Goal: Task Accomplishment & Management: Use online tool/utility

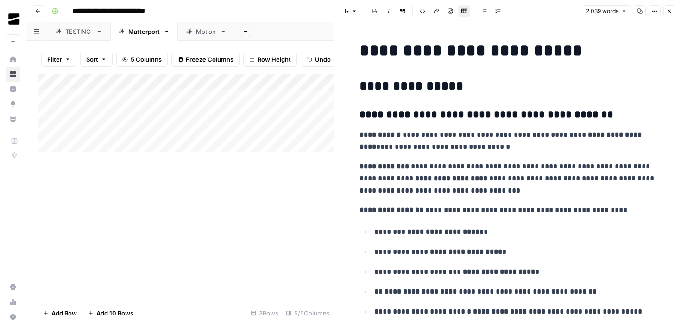
click at [38, 12] on icon "button" at bounding box center [38, 11] width 6 height 6
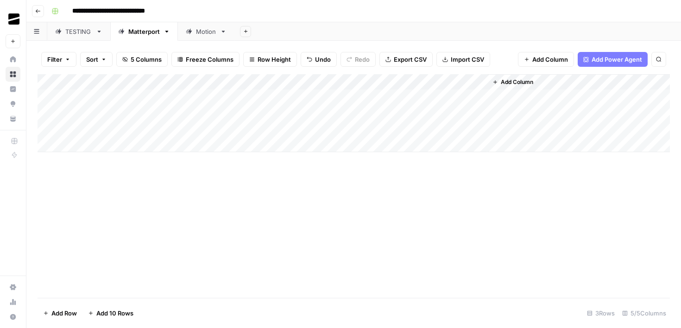
click at [39, 9] on icon "button" at bounding box center [38, 11] width 6 height 6
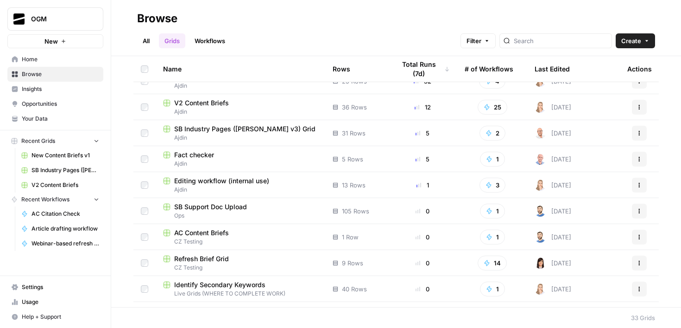
scroll to position [64, 0]
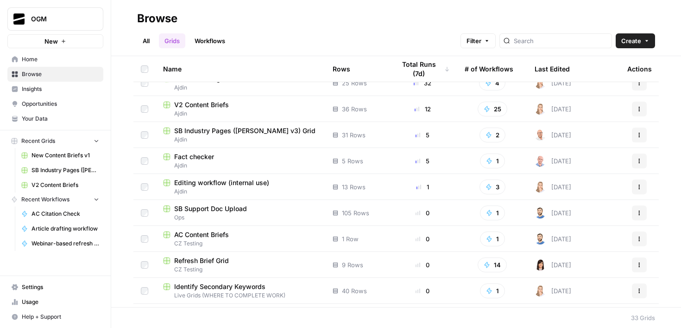
click at [253, 130] on span "SB Industry Pages ([PERSON_NAME] v3) Grid" at bounding box center [244, 130] width 141 height 9
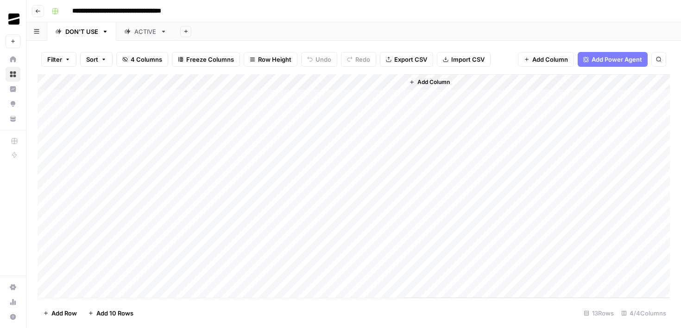
click at [144, 36] on link "ACTIVE" at bounding box center [145, 31] width 58 height 19
click at [210, 274] on div "Add Column" at bounding box center [354, 185] width 633 height 223
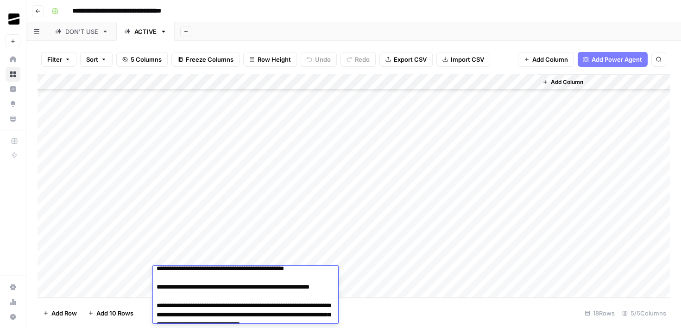
scroll to position [192, 0]
click at [396, 131] on div "Add Column" at bounding box center [354, 185] width 633 height 223
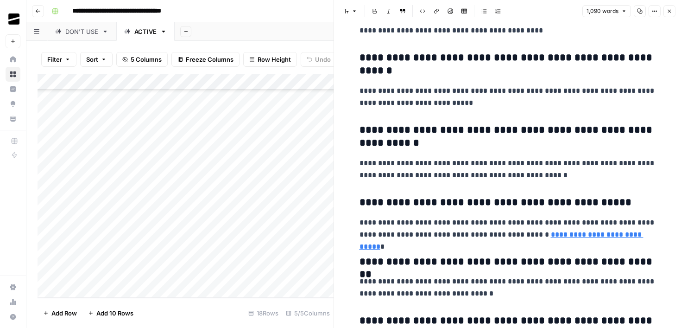
scroll to position [2633, 0]
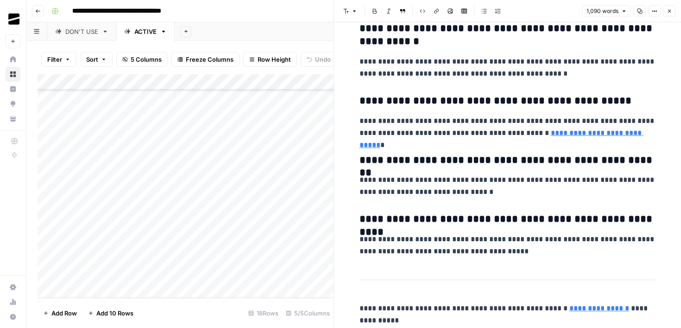
click at [665, 13] on button "Close" at bounding box center [670, 11] width 12 height 12
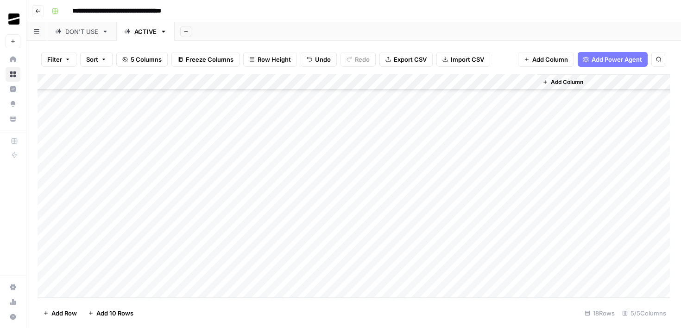
click at [39, 10] on icon "button" at bounding box center [38, 11] width 6 height 6
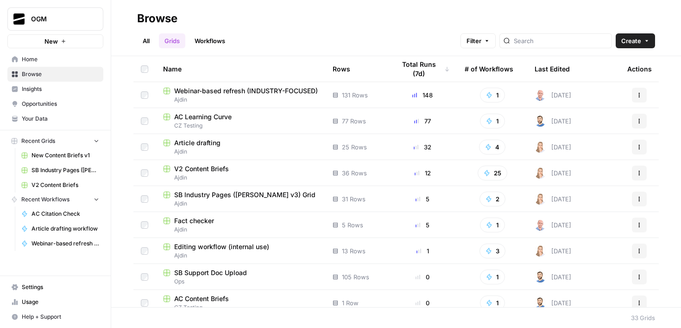
click at [240, 194] on span "SB Industry Pages ([PERSON_NAME] v3) Grid" at bounding box center [244, 194] width 141 height 9
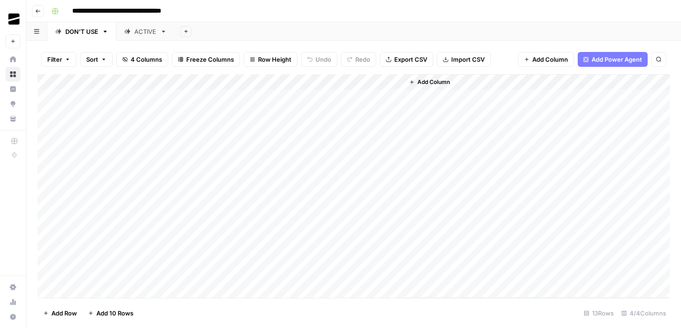
click at [40, 12] on icon "button" at bounding box center [38, 11] width 6 height 6
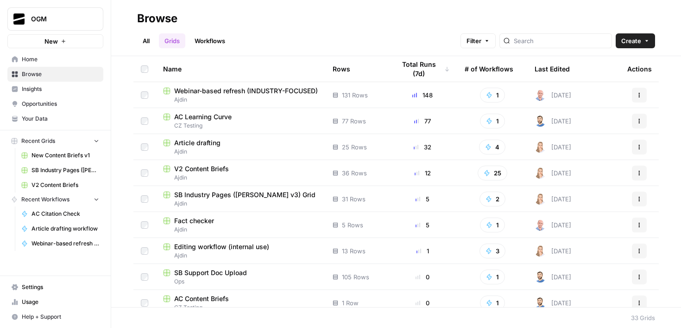
click at [210, 45] on link "Workflows" at bounding box center [210, 40] width 42 height 15
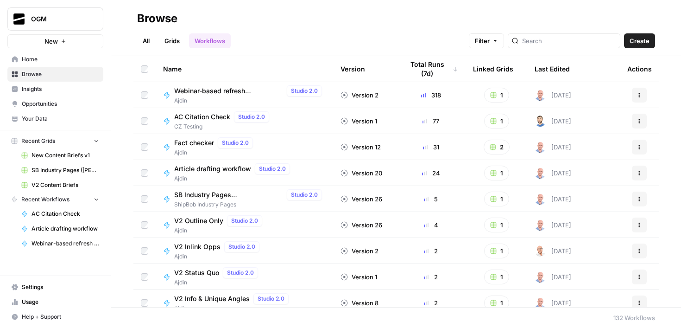
click at [174, 43] on link "Grids" at bounding box center [172, 40] width 26 height 15
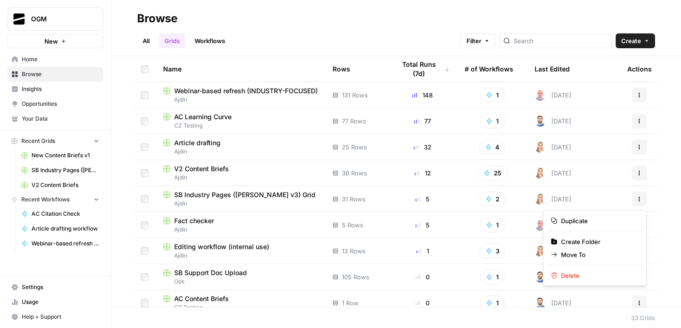
click at [646, 196] on button "Actions" at bounding box center [639, 198] width 15 height 15
click at [628, 224] on span "Duplicate" at bounding box center [598, 220] width 74 height 9
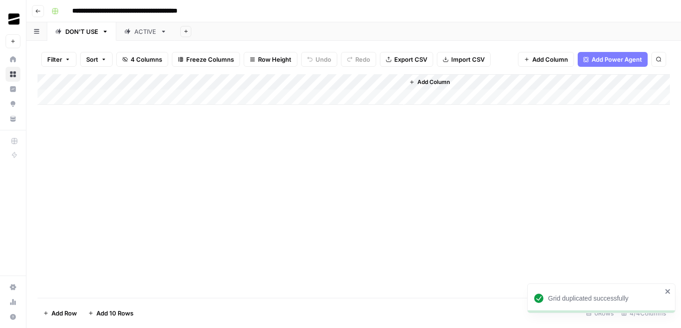
click at [195, 10] on input "**********" at bounding box center [146, 11] width 156 height 15
drag, startPoint x: 219, startPoint y: 10, endPoint x: 68, endPoint y: 11, distance: 151.1
click at [68, 11] on input "**********" at bounding box center [146, 11] width 156 height 15
click at [126, 7] on input "**********" at bounding box center [146, 11] width 156 height 15
drag, startPoint x: 220, startPoint y: 11, endPoint x: 134, endPoint y: 7, distance: 86.3
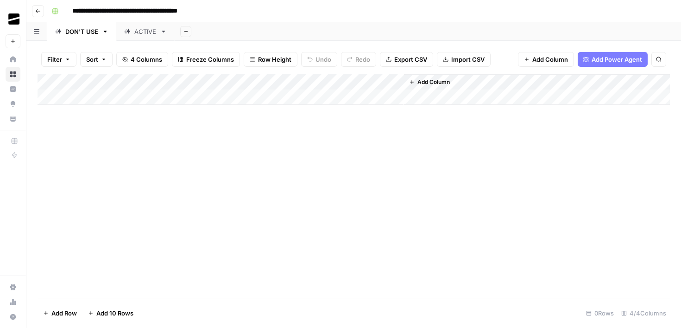
click at [134, 7] on input "**********" at bounding box center [146, 11] width 156 height 15
drag, startPoint x: 83, startPoint y: 11, endPoint x: 68, endPoint y: 11, distance: 14.8
click at [68, 11] on input "**********" at bounding box center [126, 11] width 117 height 15
type input "**********"
click at [187, 186] on div "Add Column" at bounding box center [354, 185] width 633 height 223
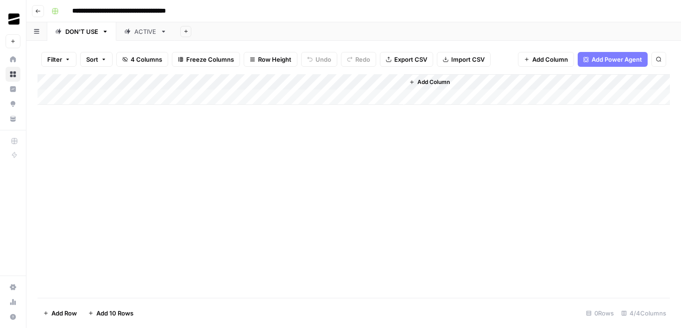
click at [38, 33] on icon "button" at bounding box center [36, 31] width 5 height 5
click at [108, 33] on icon "button" at bounding box center [105, 31] width 6 height 6
click at [106, 32] on icon "button" at bounding box center [105, 32] width 3 height 2
click at [40, 177] on div "Add Column" at bounding box center [354, 185] width 633 height 223
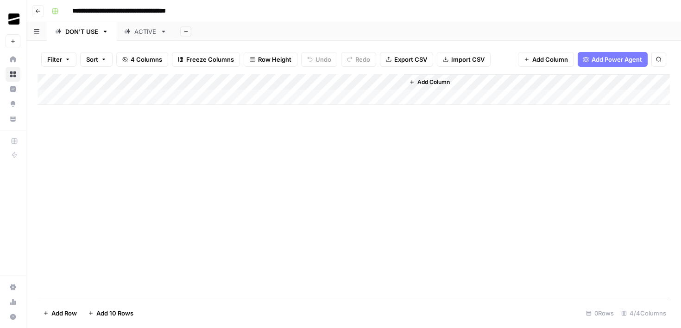
click at [108, 82] on div "Add Column" at bounding box center [354, 89] width 633 height 31
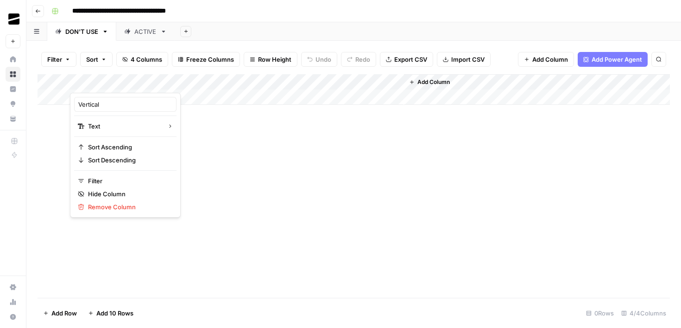
click at [108, 82] on div at bounding box center [112, 83] width 84 height 19
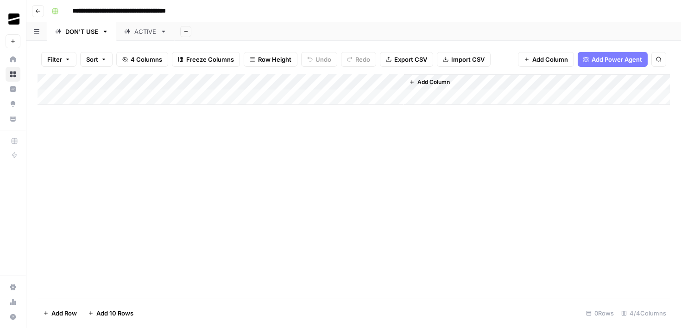
click at [215, 124] on div "Add Column" at bounding box center [354, 185] width 633 height 223
click at [138, 35] on div "ACTIVE" at bounding box center [145, 31] width 22 height 9
click at [270, 82] on div "Add Column" at bounding box center [354, 89] width 633 height 31
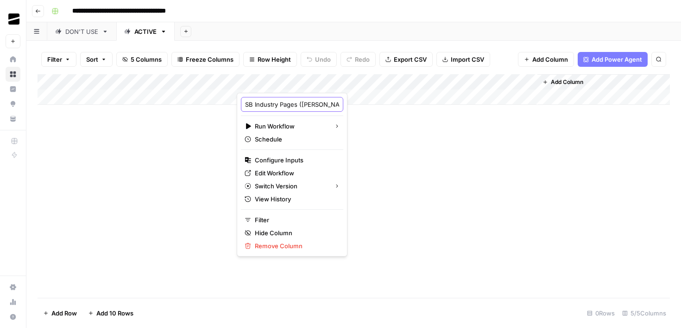
click at [278, 102] on input "SB Industry Pages ([PERSON_NAME] v3)" at bounding box center [292, 104] width 94 height 9
drag, startPoint x: 287, startPoint y: 102, endPoint x: 332, endPoint y: 104, distance: 44.6
click at [332, 104] on body "**********" at bounding box center [340, 164] width 681 height 328
click at [350, 141] on div "Add Column" at bounding box center [354, 185] width 633 height 223
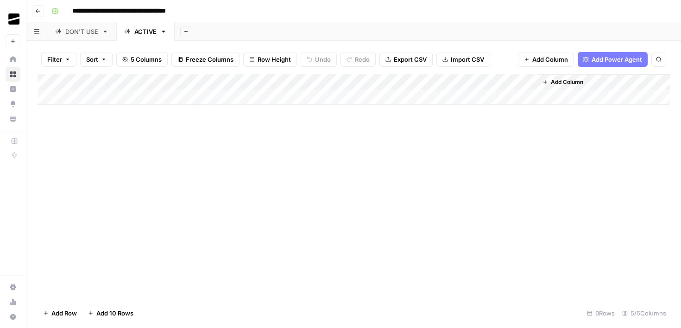
click at [233, 209] on div "Add Column" at bounding box center [354, 185] width 633 height 223
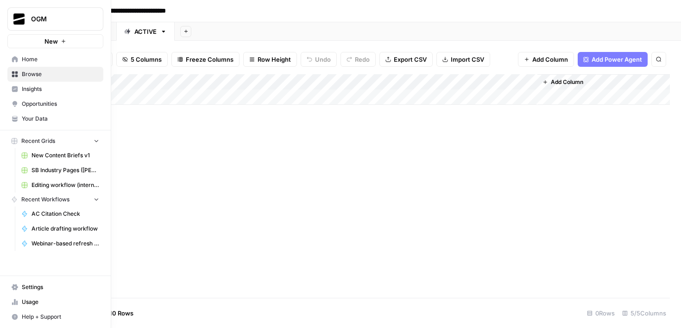
click at [65, 201] on span "Recent Workflows" at bounding box center [45, 199] width 48 height 8
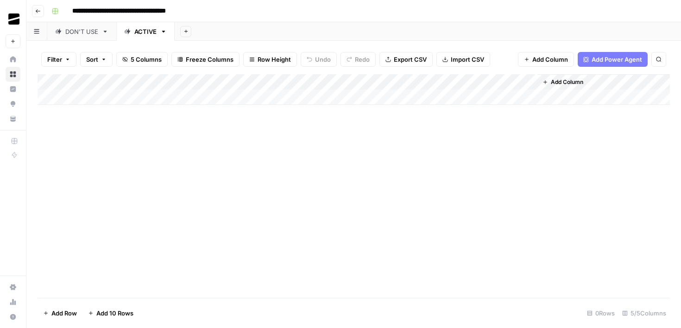
click at [40, 9] on icon "button" at bounding box center [38, 11] width 6 height 6
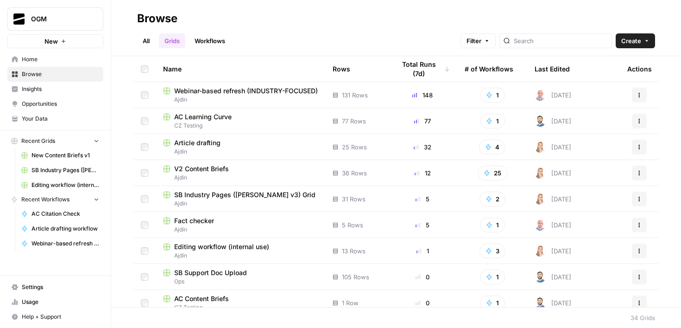
click at [211, 34] on link "Workflows" at bounding box center [210, 40] width 42 height 15
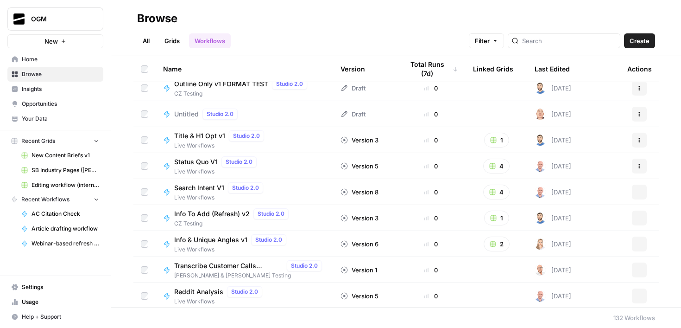
scroll to position [1632, 0]
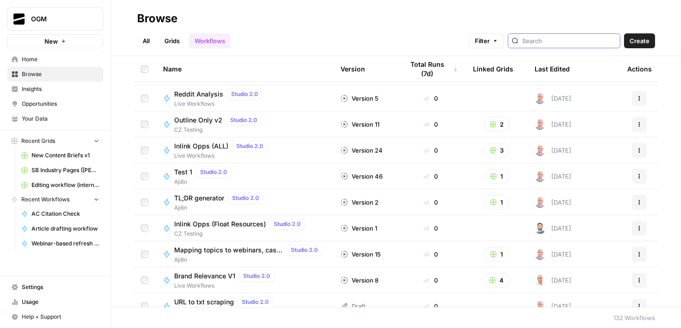
click at [577, 36] on input "search" at bounding box center [569, 40] width 94 height 9
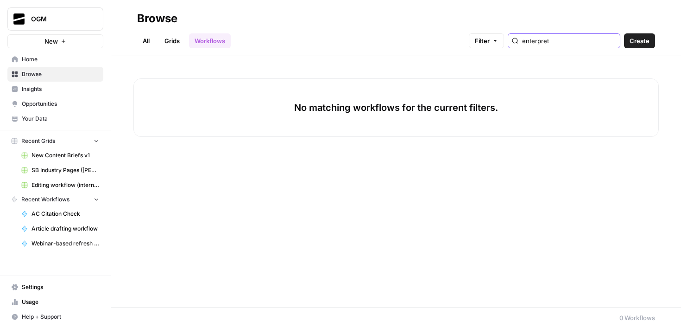
type input "enterpret"
click at [175, 35] on link "Grids" at bounding box center [172, 40] width 26 height 15
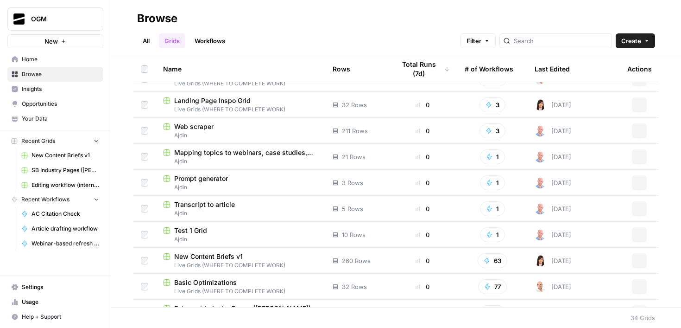
scroll to position [658, 0]
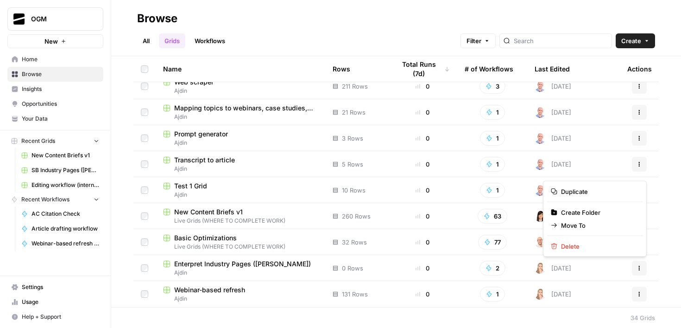
click at [641, 270] on icon "button" at bounding box center [640, 268] width 6 height 6
click at [582, 244] on span "Delete" at bounding box center [598, 246] width 74 height 9
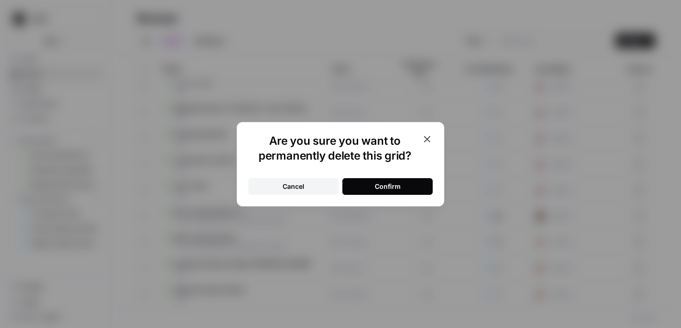
click at [402, 187] on button "Confirm" at bounding box center [388, 186] width 90 height 17
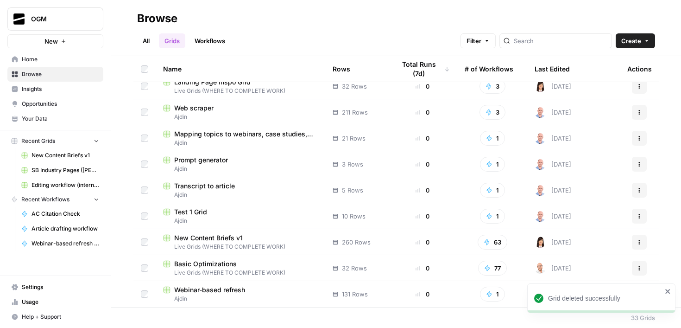
scroll to position [632, 0]
click at [207, 39] on link "Workflows" at bounding box center [210, 40] width 42 height 15
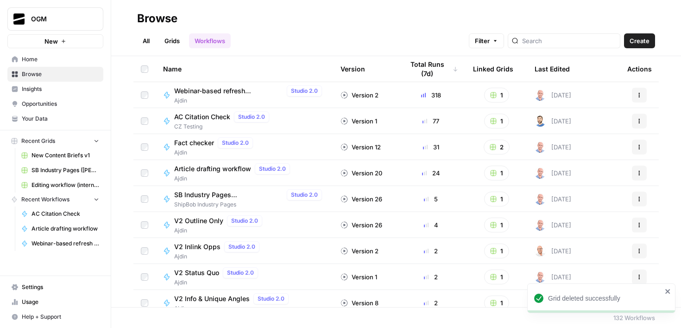
click at [638, 197] on icon "button" at bounding box center [640, 199] width 6 height 6
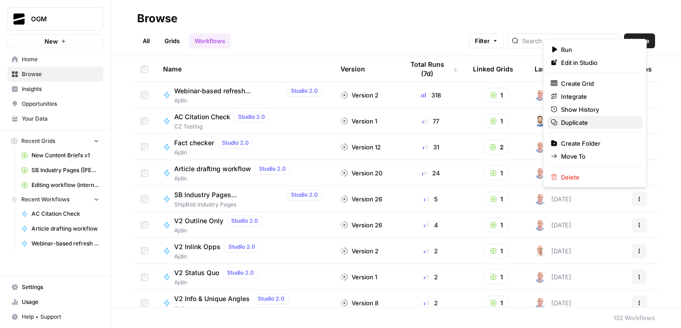
click at [593, 126] on span "Duplicate" at bounding box center [598, 122] width 74 height 9
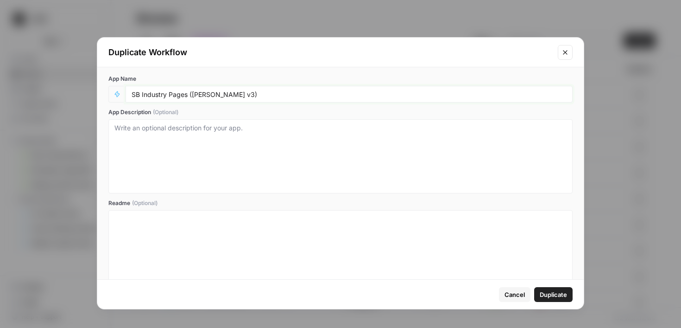
click at [245, 94] on input "SB Industry Pages ([PERSON_NAME] v3)" at bounding box center [349, 94] width 435 height 8
drag, startPoint x: 259, startPoint y: 94, endPoint x: 190, endPoint y: 94, distance: 69.1
click at [190, 94] on input "SB Industry Pages ([PERSON_NAME] v3)" at bounding box center [349, 94] width 435 height 8
drag, startPoint x: 142, startPoint y: 96, endPoint x: 126, endPoint y: 96, distance: 16.7
click at [126, 96] on div "SB Industry Pages ([PERSON_NAME])" at bounding box center [349, 94] width 447 height 17
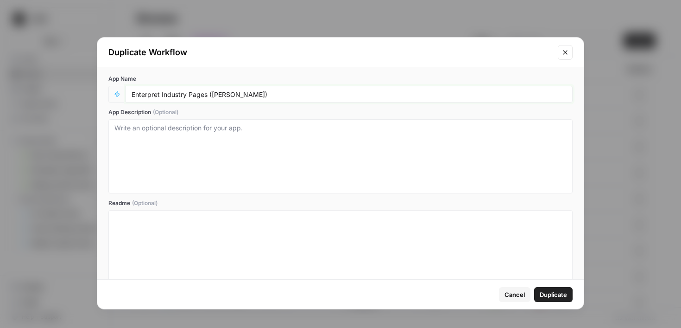
type input "Enterpret Industry Pages ([PERSON_NAME])"
click at [540, 291] on span "Duplicate" at bounding box center [553, 294] width 27 height 9
click at [555, 289] on button "Duplicate" at bounding box center [553, 294] width 38 height 15
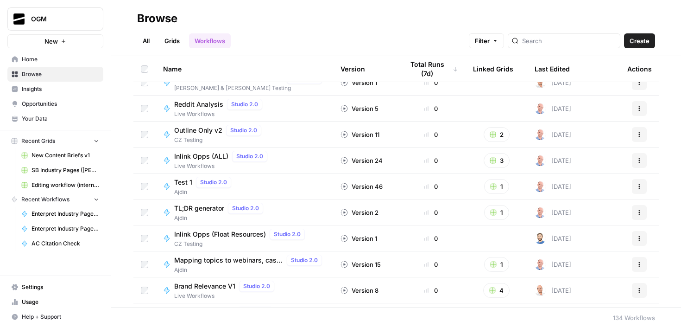
scroll to position [1675, 0]
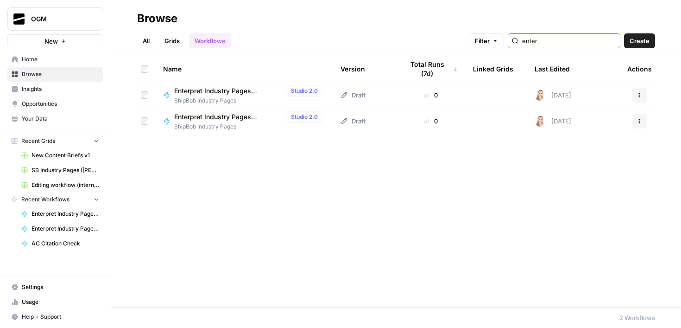
type input "enter"
click at [641, 94] on icon "button" at bounding box center [640, 95] width 6 height 6
click at [574, 173] on span "Delete" at bounding box center [598, 171] width 74 height 9
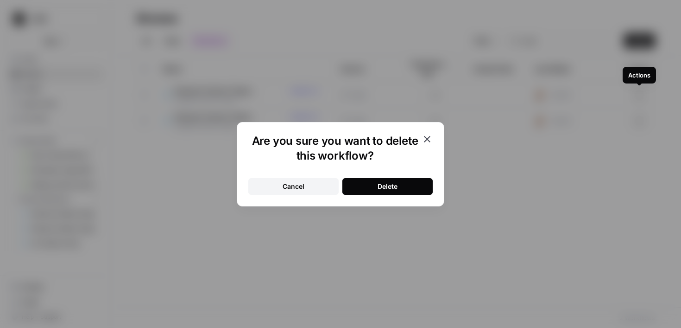
click at [419, 185] on button "Delete" at bounding box center [388, 186] width 90 height 17
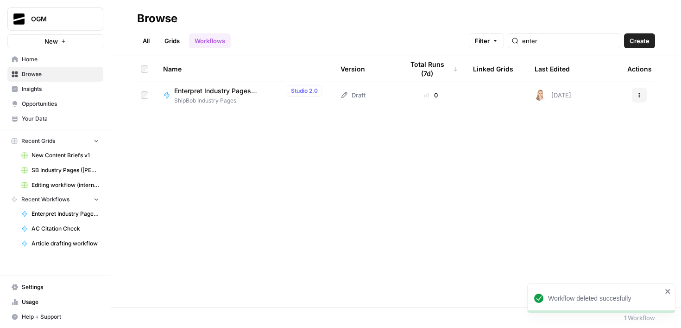
click at [255, 90] on span "Enterpret Industry Pages ([PERSON_NAME])" at bounding box center [228, 90] width 109 height 9
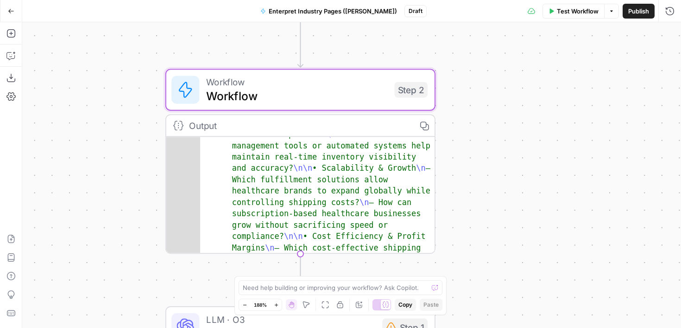
scroll to position [299, 0]
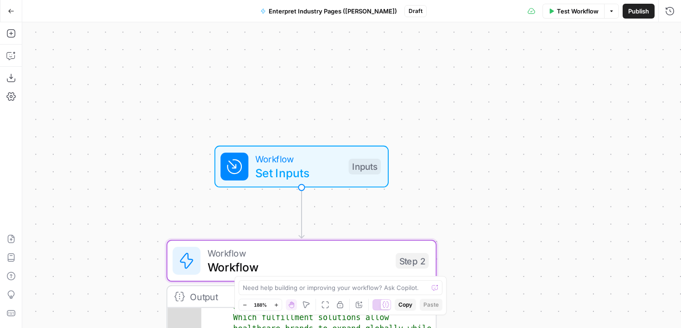
click at [328, 156] on span "Workflow" at bounding box center [298, 159] width 86 height 14
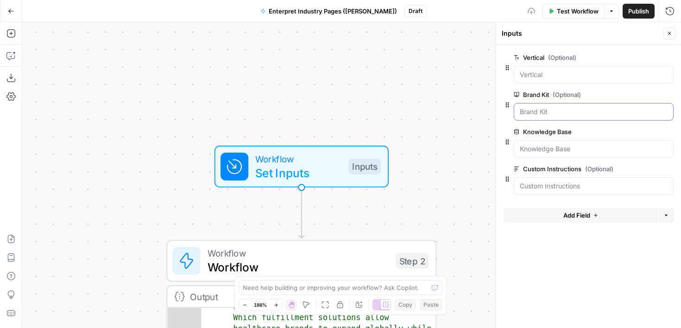
click at [554, 111] on Kit "Brand Kit (Optional)" at bounding box center [594, 111] width 148 height 9
click at [575, 68] on div at bounding box center [594, 75] width 160 height 18
click at [572, 146] on Base "Knowledge Base" at bounding box center [594, 148] width 148 height 9
click at [539, 109] on Kit "Brand Kit (Optional)" at bounding box center [594, 111] width 148 height 9
click at [541, 114] on Kit "Brand Kit (Optional)" at bounding box center [594, 111] width 148 height 9
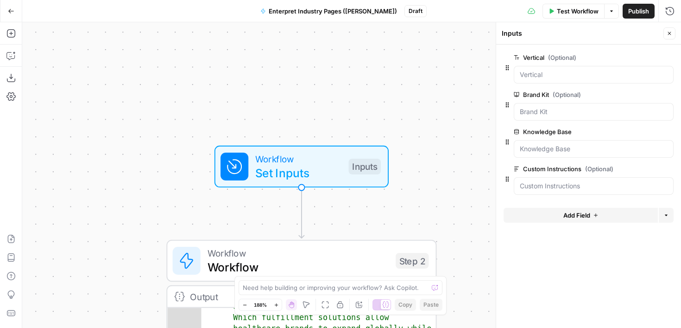
click at [644, 97] on span "edit field" at bounding box center [639, 94] width 20 height 7
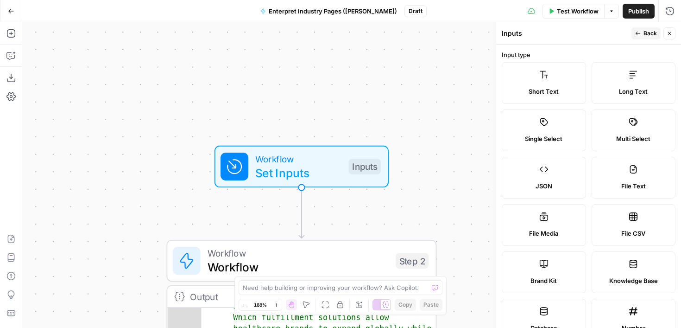
click at [672, 36] on icon "button" at bounding box center [670, 34] width 6 height 6
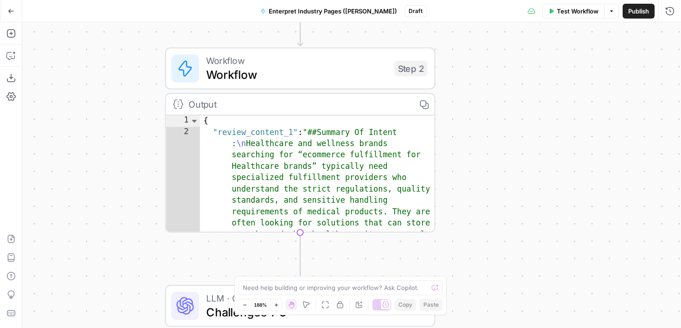
scroll to position [0, 0]
click at [195, 121] on span "Toggle code folding, rows 1 through 3" at bounding box center [195, 120] width 10 height 11
click at [195, 119] on span "Toggle code folding, rows 1 through 3" at bounding box center [195, 120] width 10 height 11
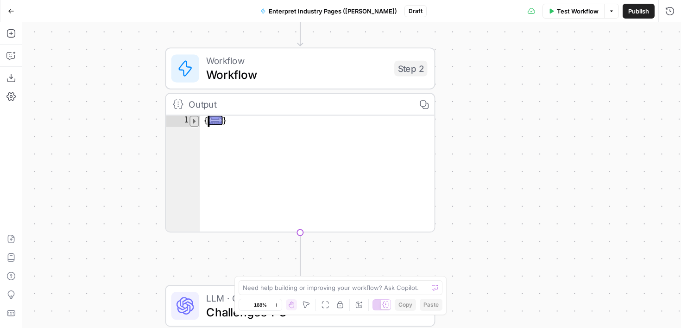
click at [195, 119] on span "Toggle code folding, rows 1 through 3" at bounding box center [195, 120] width 10 height 11
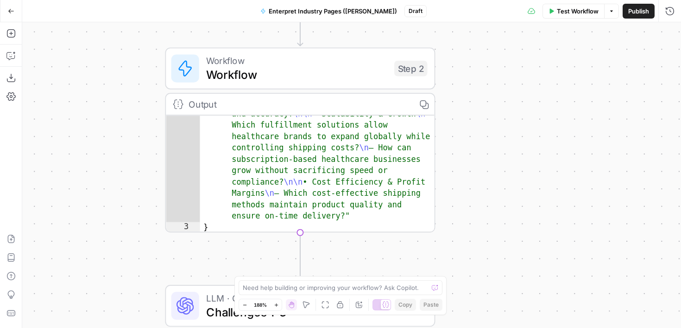
scroll to position [299, 0]
click at [191, 228] on div "3" at bounding box center [183, 227] width 34 height 11
type textarea "*"
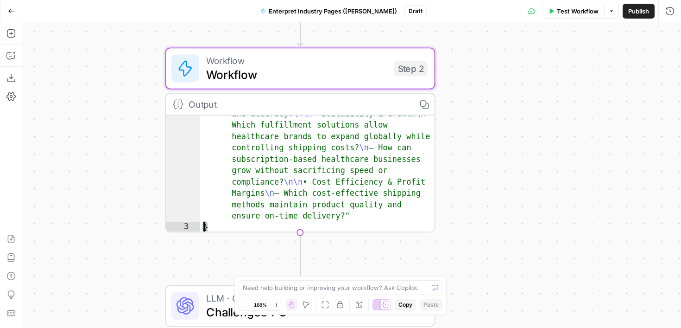
click at [226, 260] on div "Workflow Set Inputs Inputs Workflow Workflow Step 2 Output Copy * 2 3 "review_c…" at bounding box center [351, 174] width 659 height 305
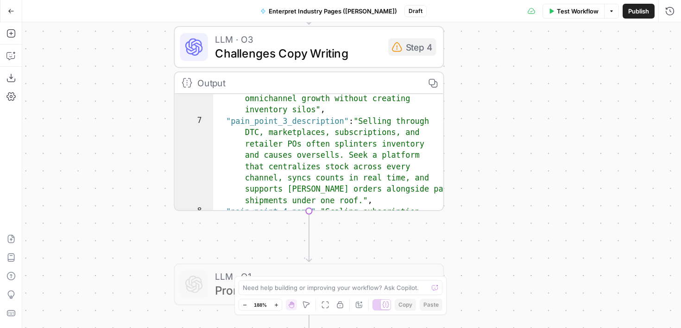
scroll to position [171, 0]
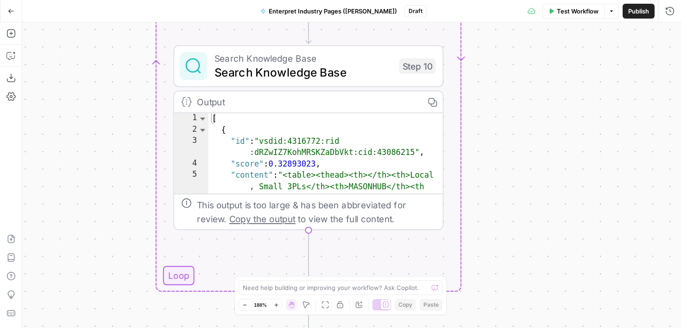
click at [354, 54] on span "Search Knowledge Base" at bounding box center [304, 58] width 178 height 14
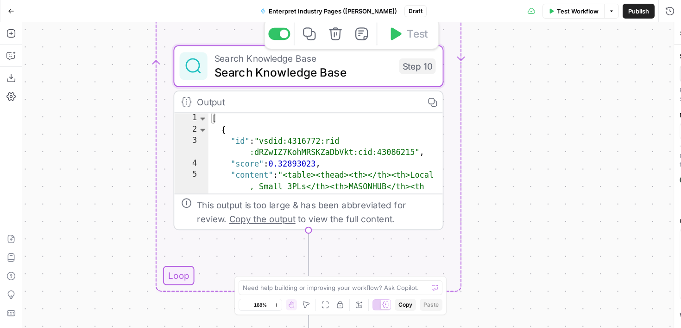
type input "ShipBob's Knowledge Base V2"
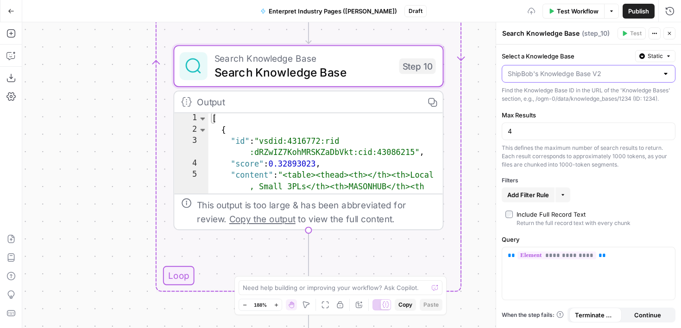
click at [621, 74] on input "Select a Knowledge Base" at bounding box center [583, 73] width 151 height 9
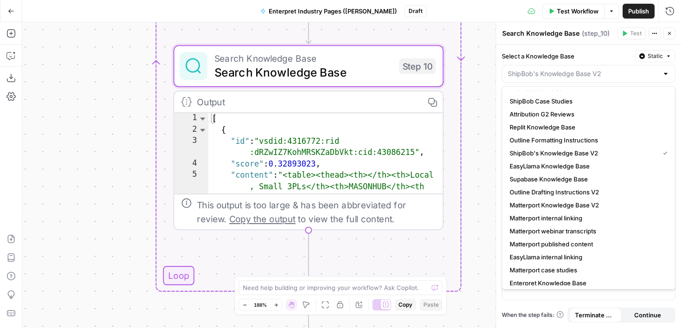
scroll to position [182, 0]
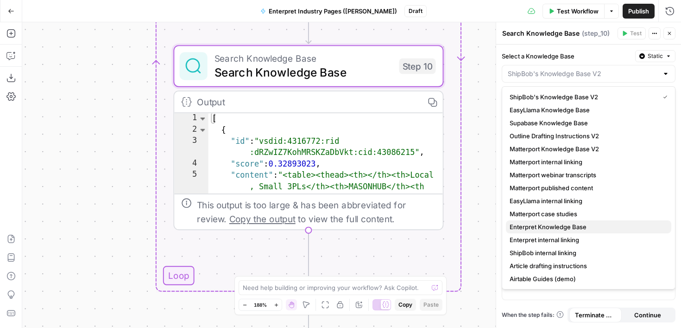
click at [557, 226] on span "Enterpret Knowledge Base" at bounding box center [587, 226] width 154 height 9
type input "Enterpret Knowledge Base"
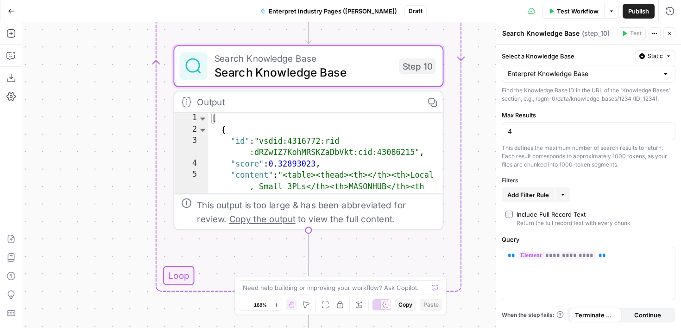
scroll to position [0, 0]
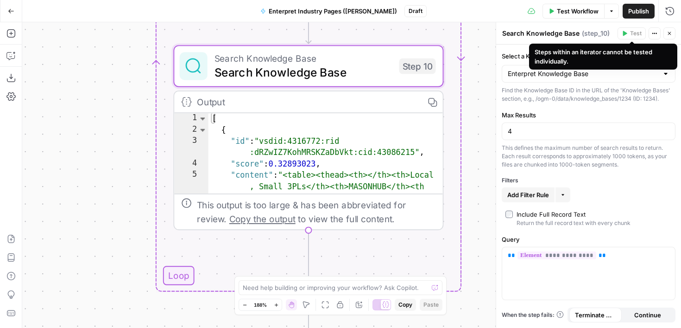
click at [668, 33] on icon "button" at bounding box center [670, 34] width 6 height 6
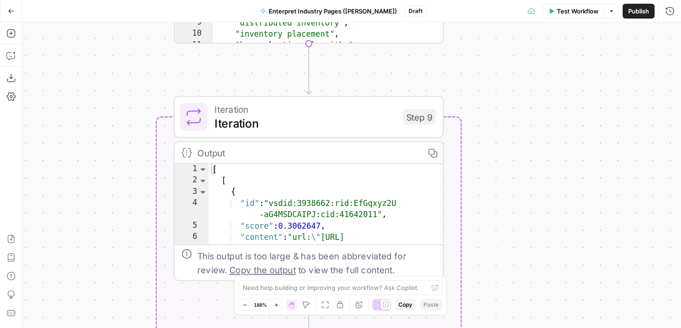
click at [368, 109] on span "Iteration" at bounding box center [305, 109] width 181 height 14
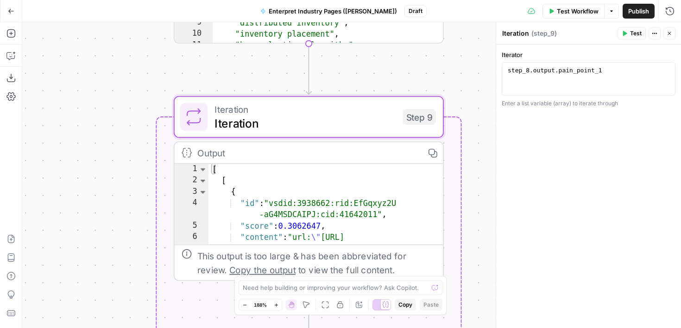
click at [669, 36] on button "Close" at bounding box center [670, 33] width 12 height 12
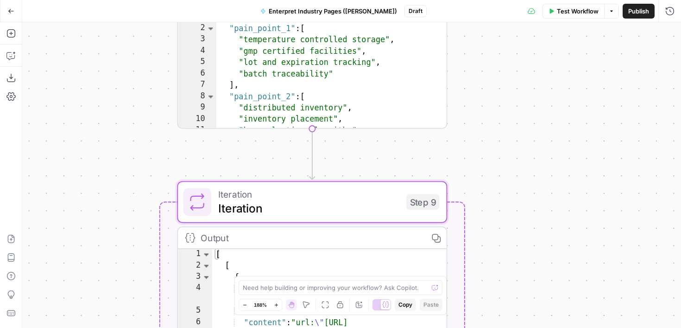
click at [531, 123] on div "Workflow Set Inputs Inputs Workflow Workflow Step 2 Output Copy * 2 3 "review_c…" at bounding box center [351, 174] width 659 height 305
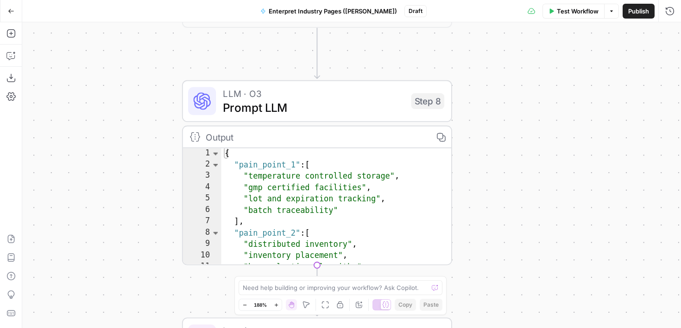
click at [364, 104] on span "Prompt LLM" at bounding box center [313, 107] width 181 height 18
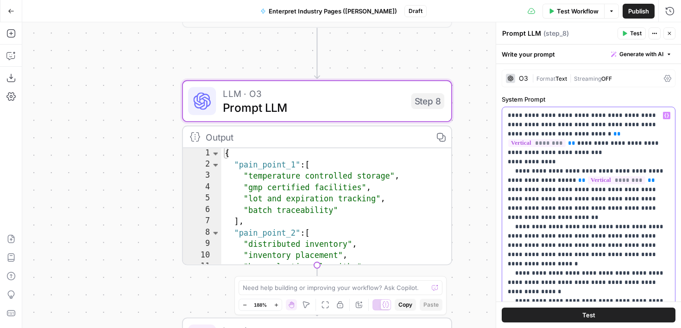
drag, startPoint x: 644, startPoint y: 125, endPoint x: 620, endPoint y: 124, distance: 24.6
drag, startPoint x: 621, startPoint y: 144, endPoint x: 560, endPoint y: 145, distance: 61.7
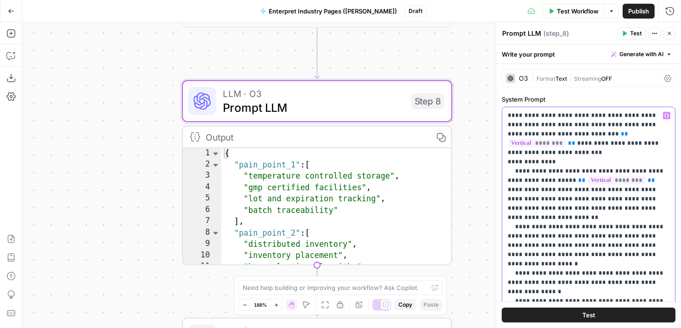
drag, startPoint x: 598, startPoint y: 198, endPoint x: 575, endPoint y: 198, distance: 22.3
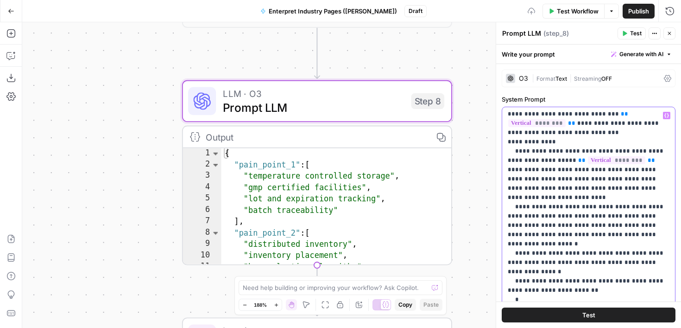
scroll to position [19, 0]
drag, startPoint x: 530, startPoint y: 217, endPoint x: 508, endPoint y: 217, distance: 22.7
click at [508, 217] on div "**********" at bounding box center [589, 296] width 173 height 378
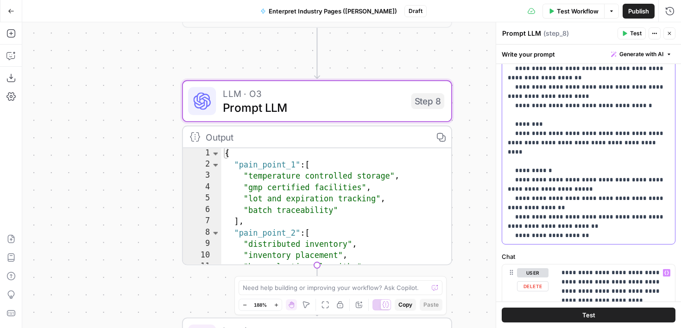
scroll to position [241, 0]
drag, startPoint x: 559, startPoint y: 230, endPoint x: 510, endPoint y: 195, distance: 60.0
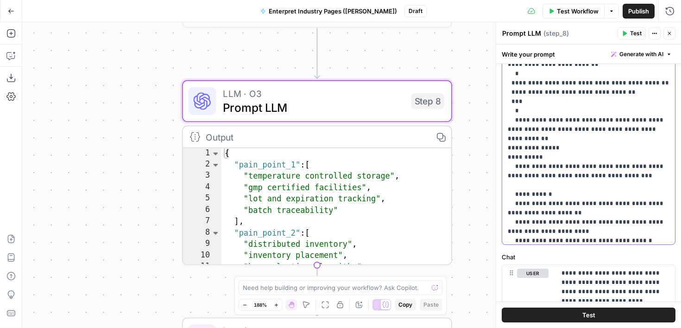
scroll to position [0, 0]
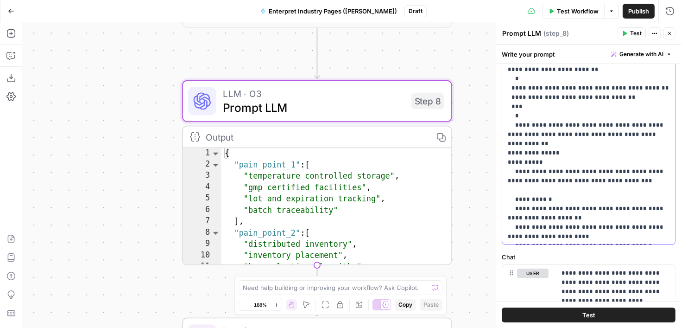
drag, startPoint x: 548, startPoint y: 235, endPoint x: 506, endPoint y: 116, distance: 125.8
click at [506, 116] on div "**********" at bounding box center [589, 55] width 173 height 378
copy p "**********"
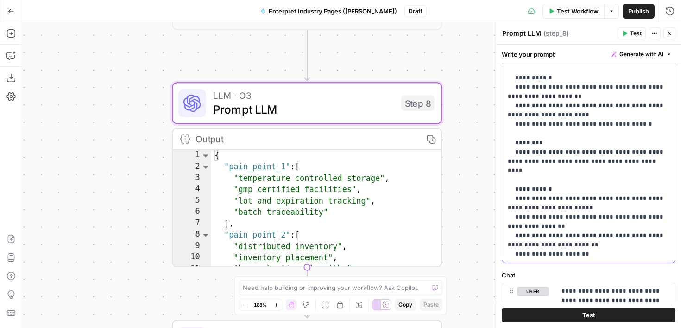
scroll to position [225, 0]
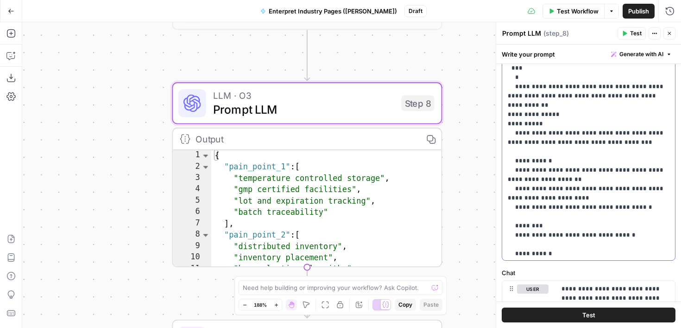
scroll to position [53, 0]
drag, startPoint x: 554, startPoint y: 249, endPoint x: 510, endPoint y: 87, distance: 168.7
click at [510, 87] on p "**********" at bounding box center [589, 222] width 162 height 779
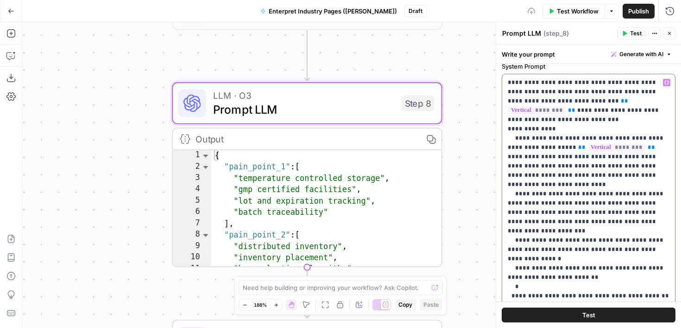
scroll to position [0, 0]
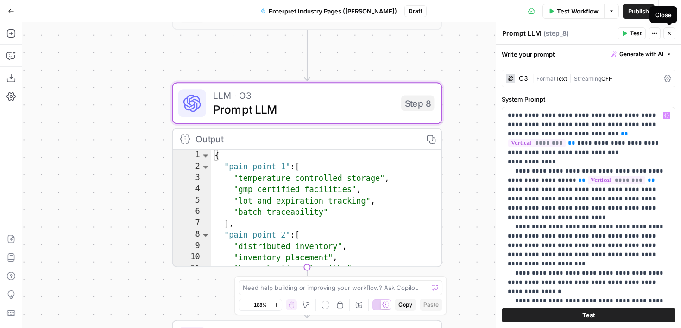
click at [672, 32] on icon "button" at bounding box center [670, 34] width 6 height 6
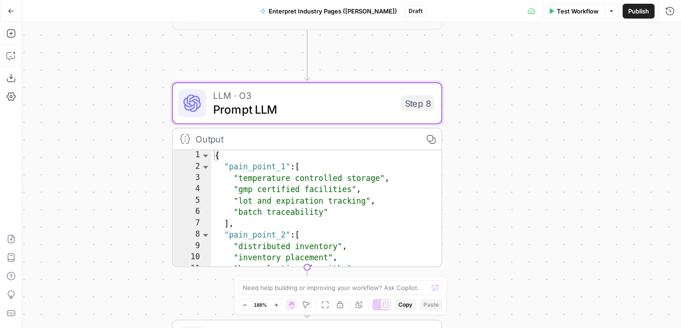
click at [352, 102] on span "Prompt LLM" at bounding box center [303, 110] width 181 height 18
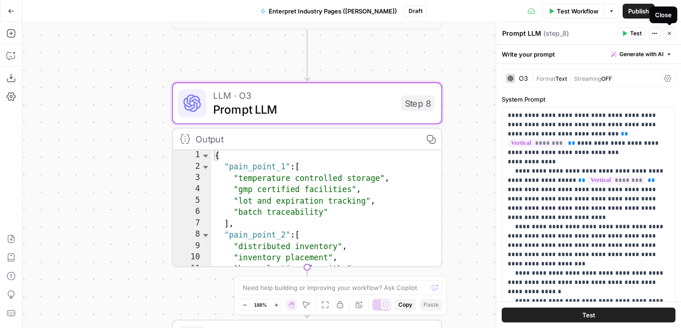
click at [669, 29] on button "Close" at bounding box center [670, 33] width 12 height 12
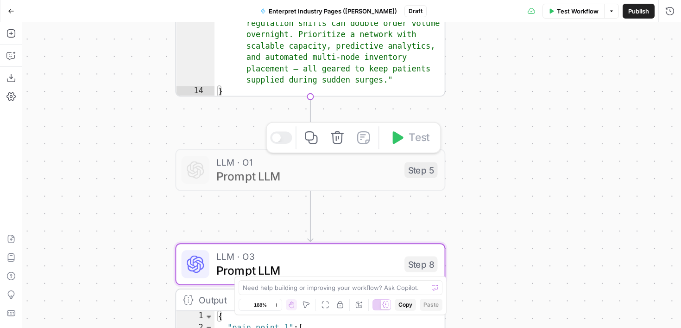
click at [337, 158] on span "LLM · O1" at bounding box center [306, 162] width 181 height 14
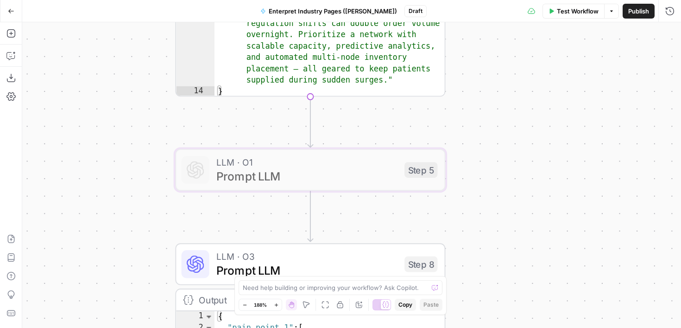
click at [345, 174] on span "Prompt LLM" at bounding box center [306, 176] width 181 height 18
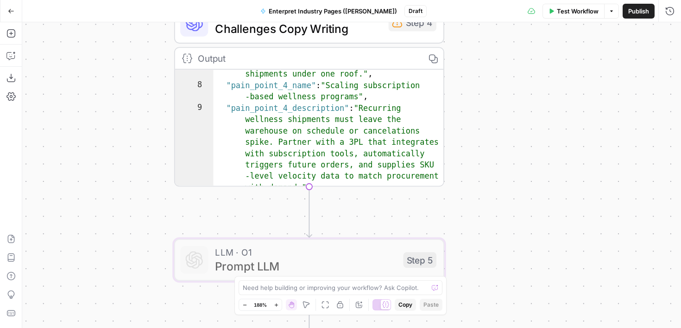
scroll to position [199, 0]
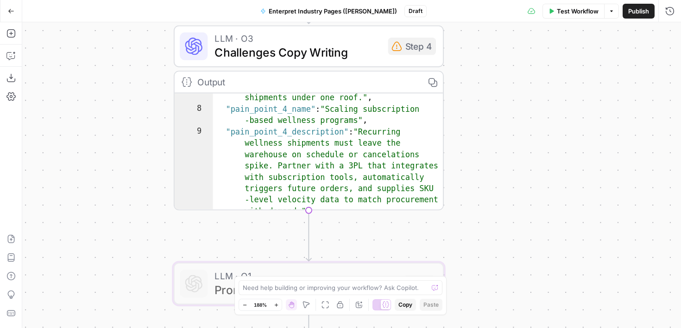
click at [353, 55] on span "Challenges Copy Writing" at bounding box center [298, 53] width 166 height 18
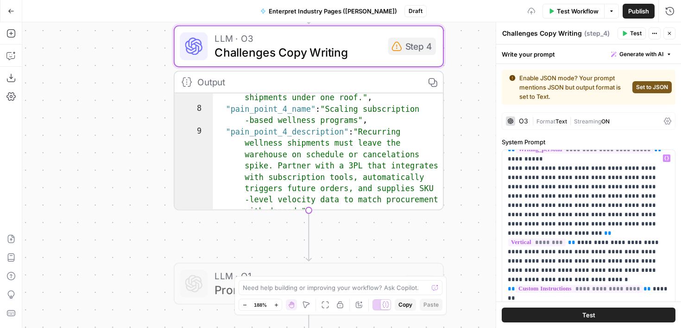
scroll to position [24, 0]
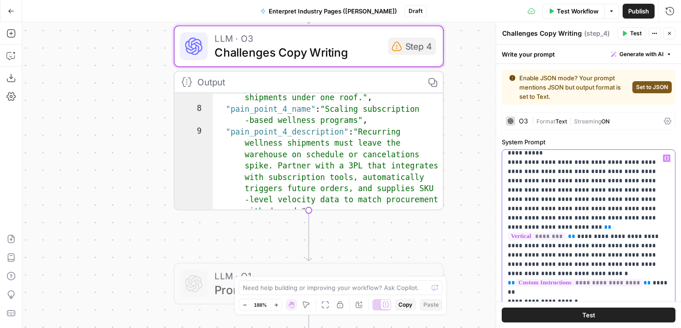
drag, startPoint x: 636, startPoint y: 162, endPoint x: 613, endPoint y: 161, distance: 22.7
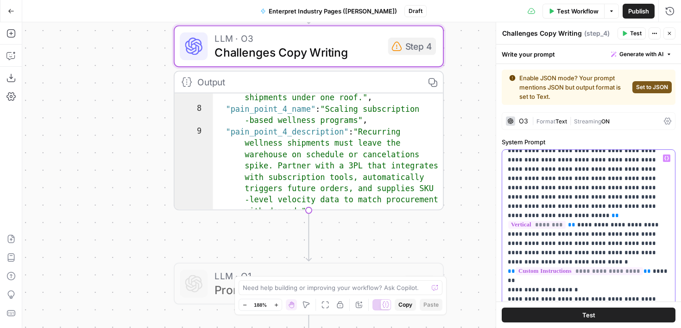
scroll to position [38, 0]
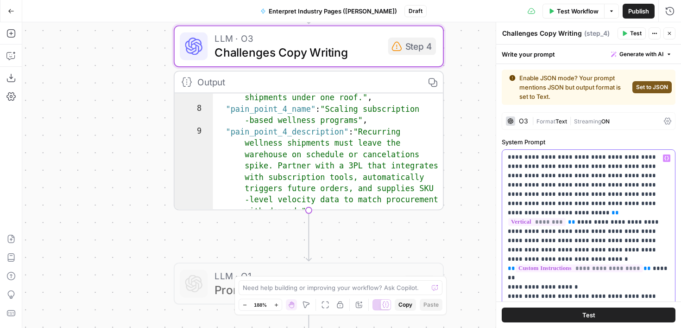
drag, startPoint x: 581, startPoint y: 194, endPoint x: 518, endPoint y: 193, distance: 63.1
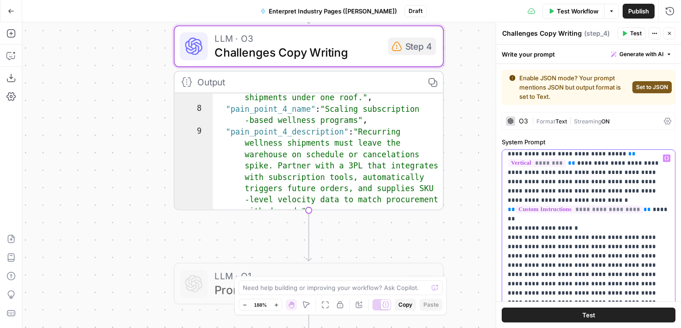
scroll to position [109, 0]
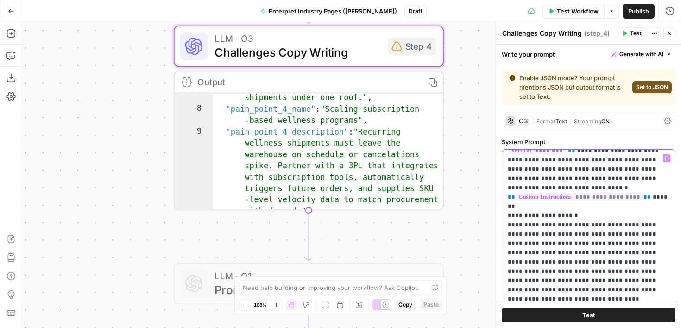
drag, startPoint x: 619, startPoint y: 223, endPoint x: 597, endPoint y: 222, distance: 22.3
drag, startPoint x: 642, startPoint y: 235, endPoint x: 617, endPoint y: 234, distance: 26.0
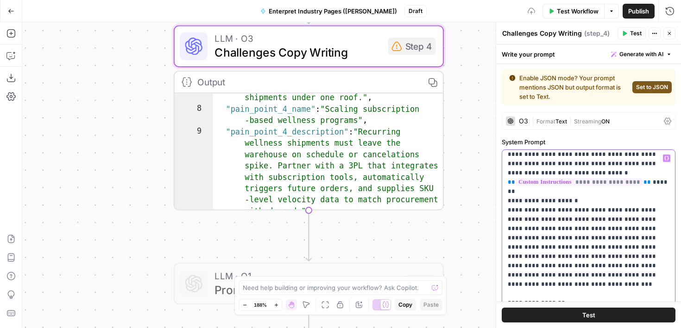
scroll to position [127, 0]
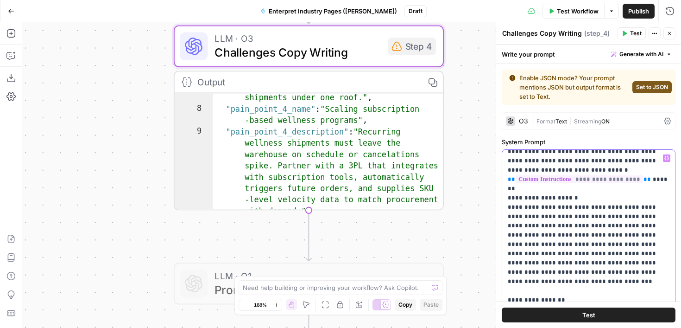
drag, startPoint x: 620, startPoint y: 244, endPoint x: 597, endPoint y: 242, distance: 23.3
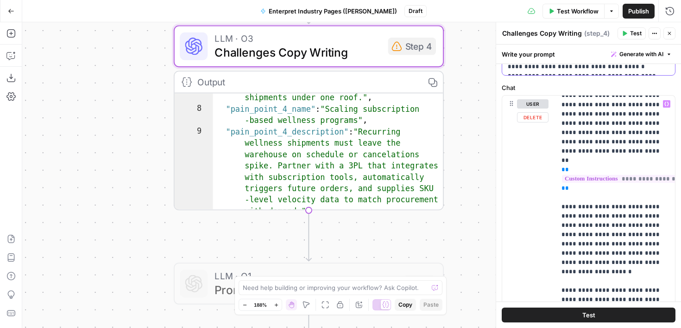
scroll to position [0, 0]
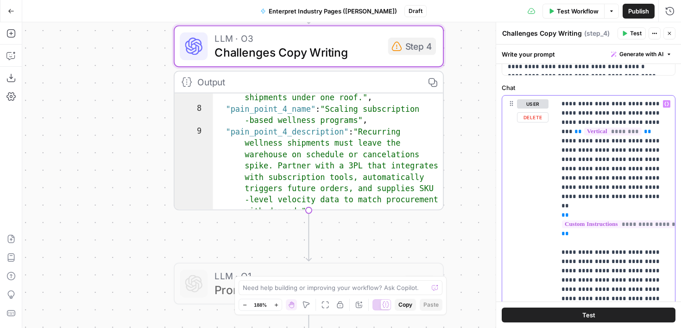
drag, startPoint x: 626, startPoint y: 120, endPoint x: 563, endPoint y: 120, distance: 62.6
drag, startPoint x: 585, startPoint y: 169, endPoint x: 561, endPoint y: 168, distance: 24.1
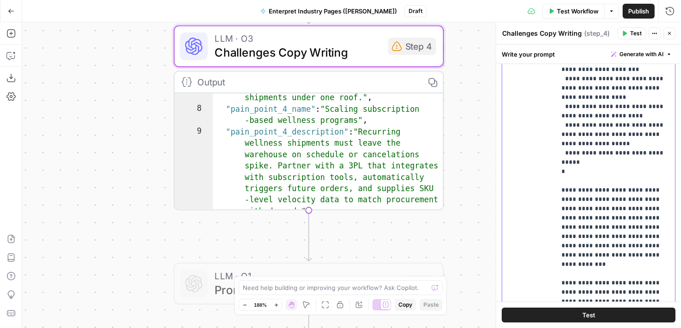
scroll to position [580, 0]
drag, startPoint x: 595, startPoint y: 189, endPoint x: 556, endPoint y: 189, distance: 38.9
click at [556, 189] on div "**********" at bounding box center [615, 157] width 119 height 378
click at [594, 215] on p "**********" at bounding box center [616, 69] width 108 height 566
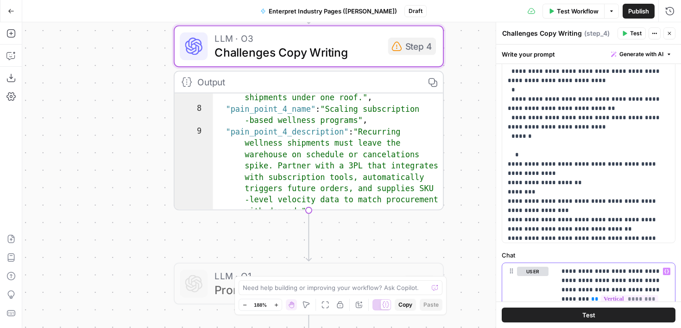
scroll to position [280, 0]
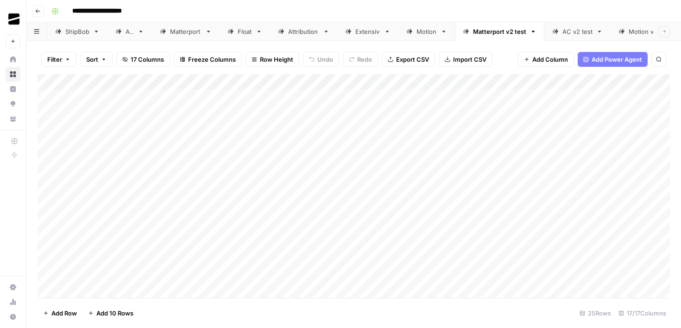
click at [45, 10] on header "**********" at bounding box center [353, 11] width 655 height 22
click at [40, 10] on icon "button" at bounding box center [38, 11] width 6 height 6
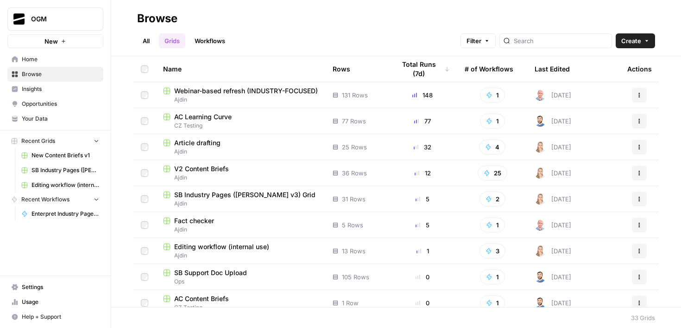
click at [43, 73] on span "Browse" at bounding box center [60, 74] width 77 height 8
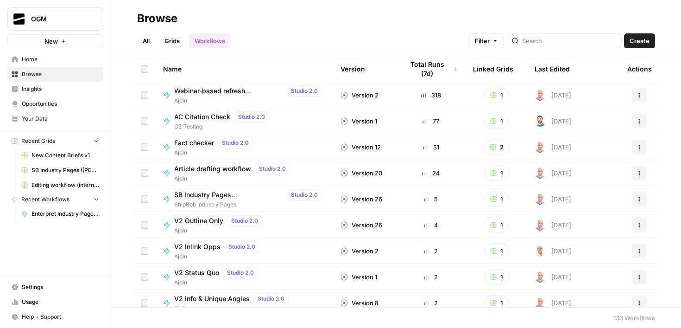
click at [54, 116] on span "Your Data" at bounding box center [60, 118] width 77 height 8
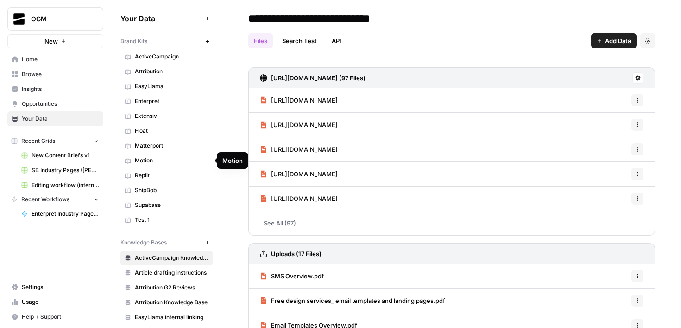
click at [158, 103] on span "Enterpret" at bounding box center [172, 101] width 74 height 8
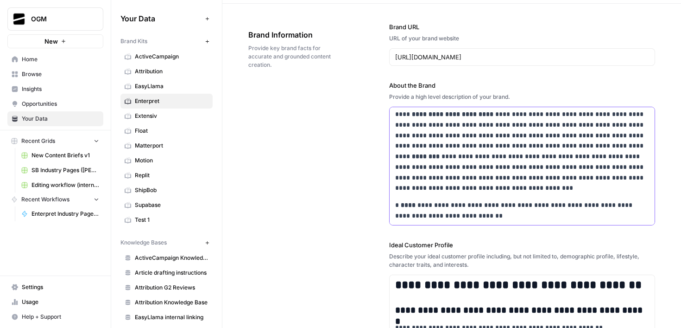
click at [514, 204] on p "**********" at bounding box center [522, 210] width 254 height 21
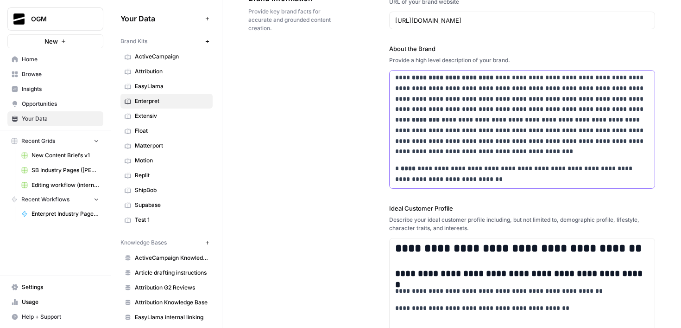
scroll to position [72, 0]
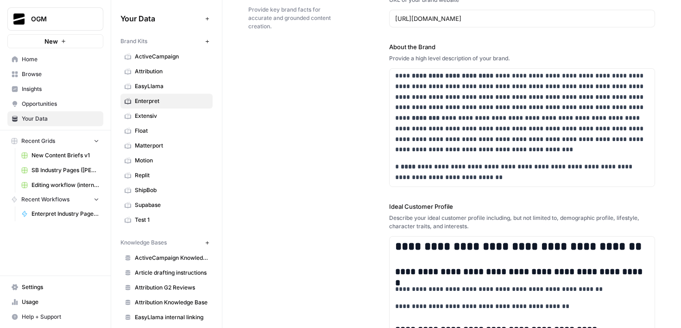
click at [352, 175] on div "**********" at bounding box center [451, 270] width 407 height 611
click at [164, 184] on link "ShipBob" at bounding box center [167, 190] width 92 height 15
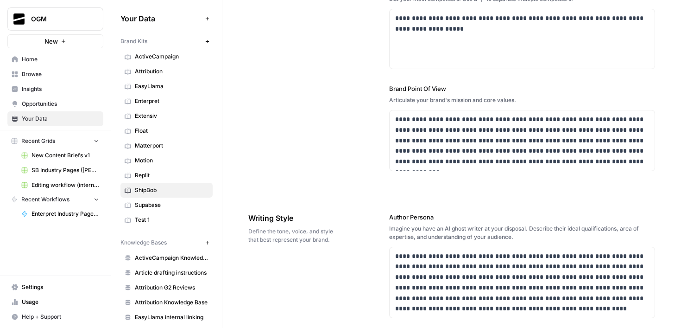
scroll to position [400, 0]
click at [142, 101] on span "Enterpret" at bounding box center [172, 101] width 74 height 8
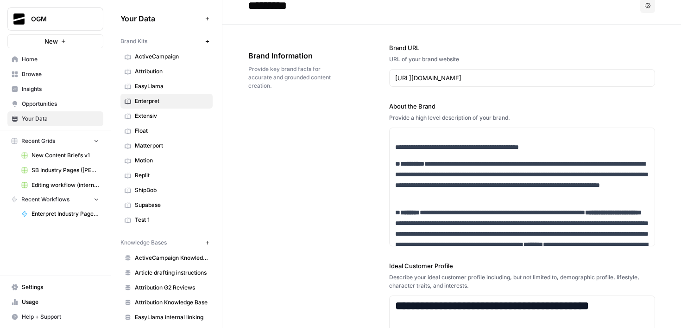
scroll to position [47, 0]
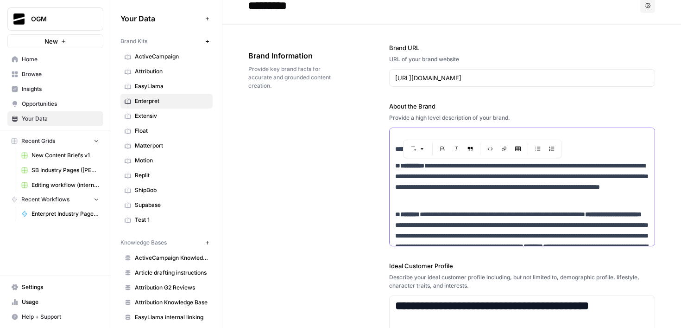
drag, startPoint x: 443, startPoint y: 166, endPoint x: 522, endPoint y: 168, distance: 78.8
click at [522, 168] on p "**********" at bounding box center [522, 181] width 254 height 42
copy p "**********"
click at [576, 206] on div "**********" at bounding box center [523, 208] width 266 height 255
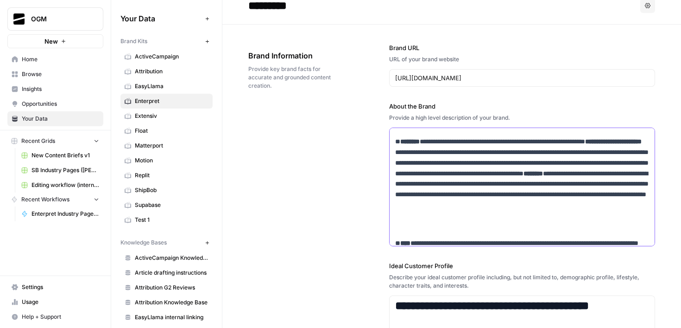
scroll to position [137, 0]
